Goal: Task Accomplishment & Management: Use online tool/utility

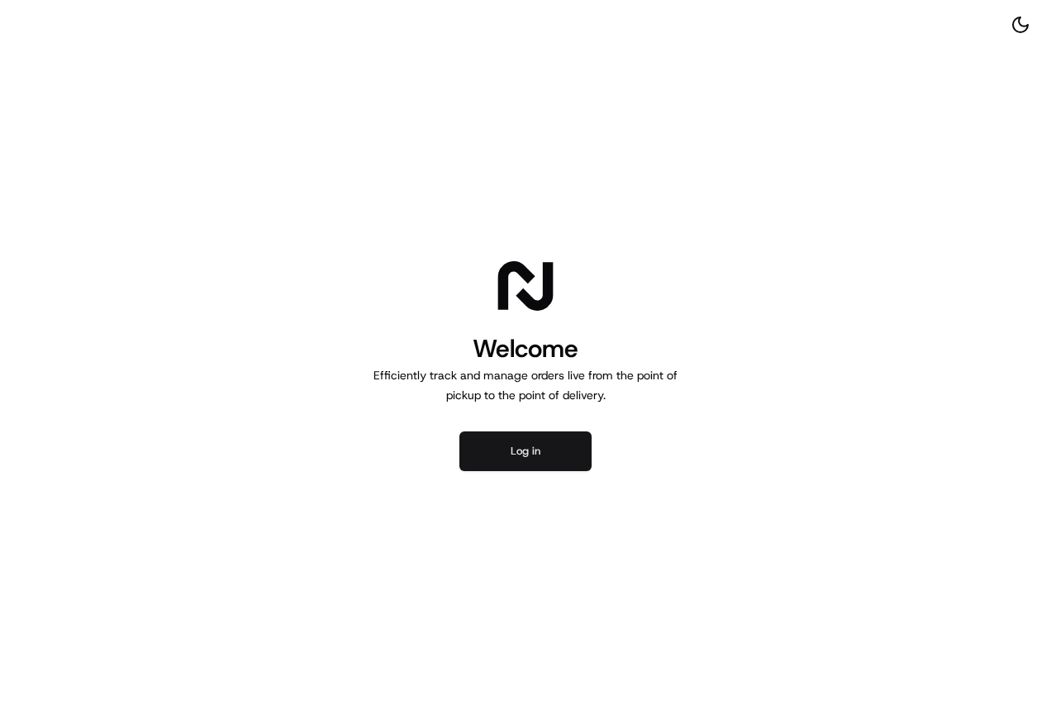
click at [537, 457] on button "Log in" at bounding box center [525, 451] width 132 height 40
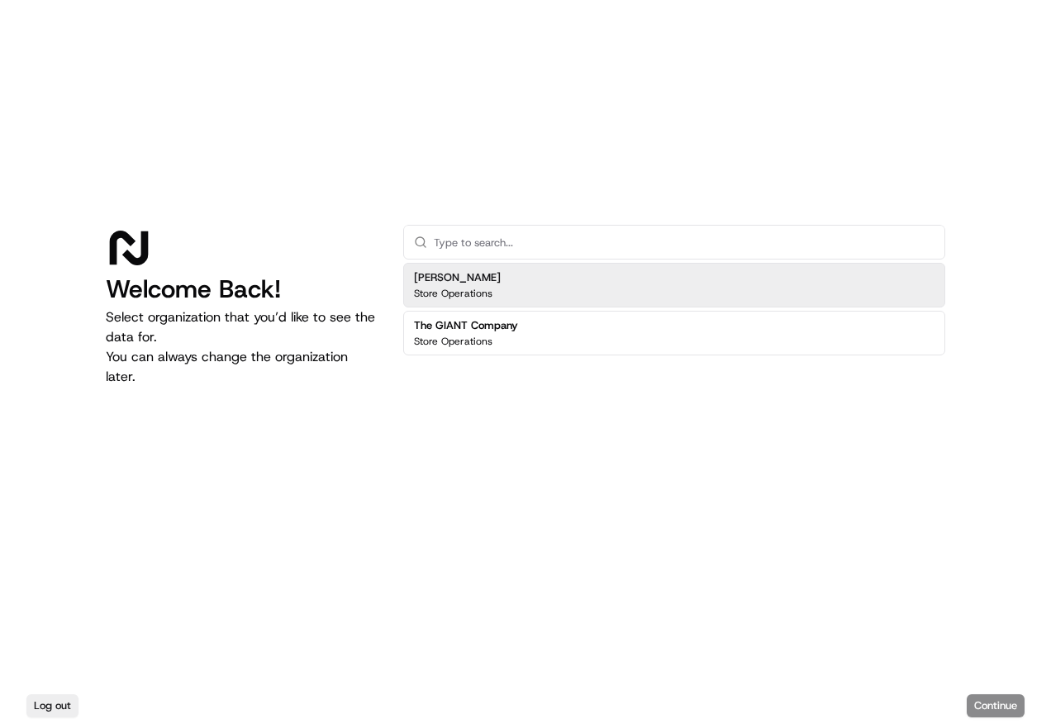
drag, startPoint x: 0, startPoint y: 0, endPoint x: 609, endPoint y: 284, distance: 671.8
click at [609, 284] on div "[PERSON_NAME] Store Operations" at bounding box center [674, 285] width 542 height 45
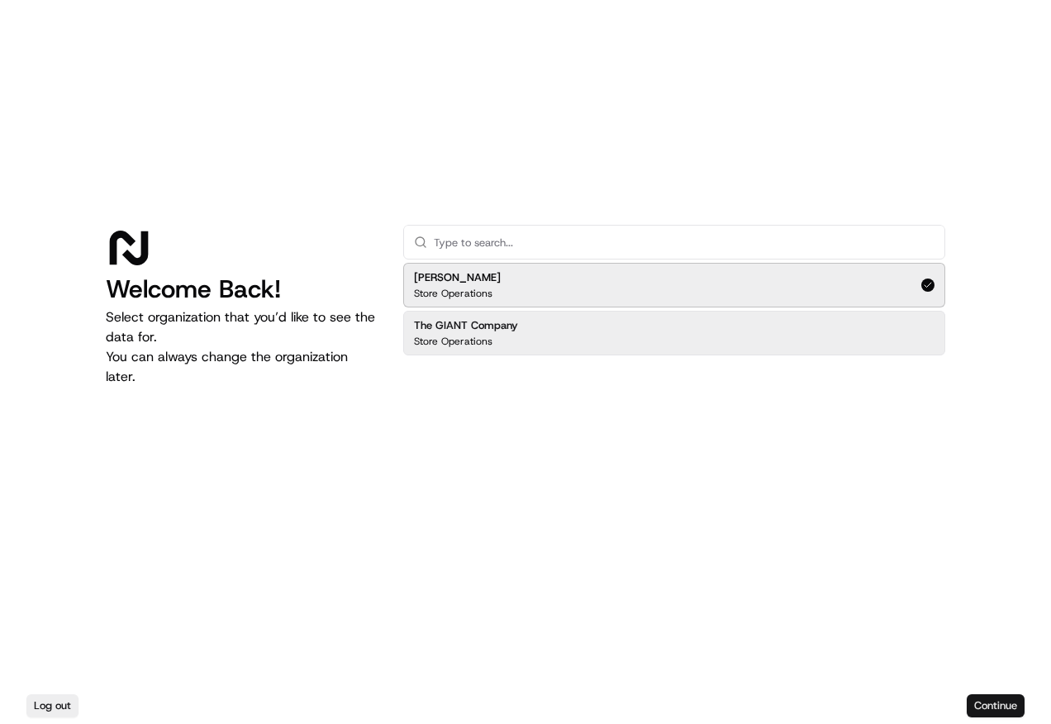
click at [984, 702] on button "Continue" at bounding box center [995, 705] width 58 height 23
